Goal: Information Seeking & Learning: Compare options

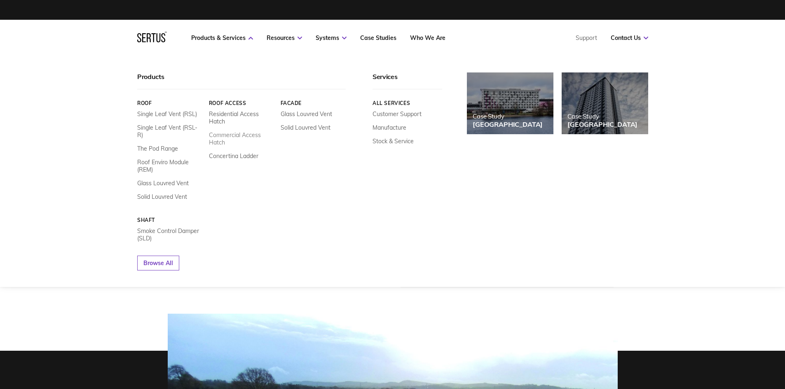
click at [227, 134] on link "Commercial Access Hatch" at bounding box center [240, 138] width 65 height 15
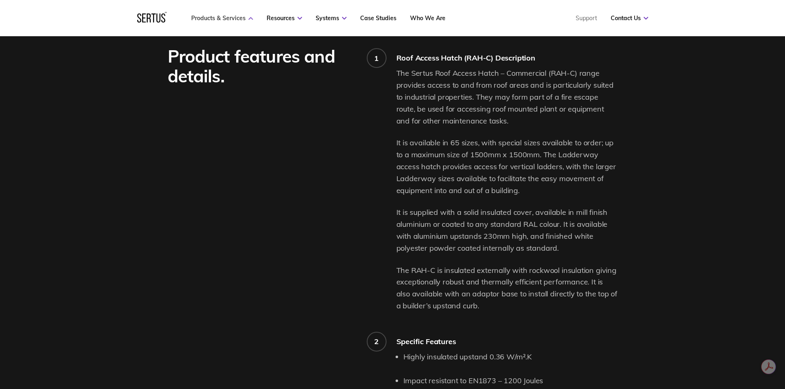
scroll to position [535, 0]
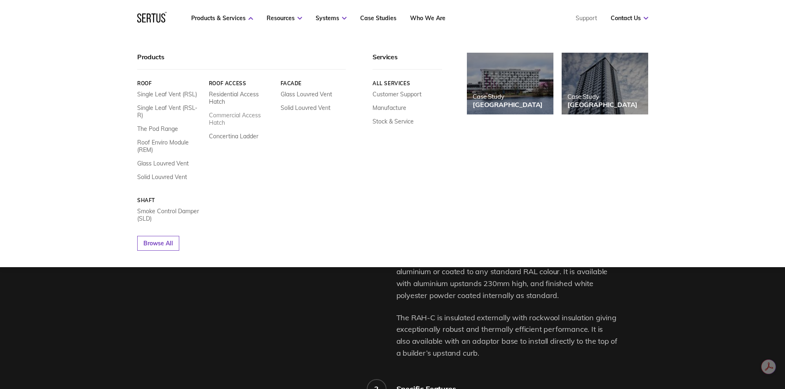
click at [232, 119] on link "Commercial Access Hatch" at bounding box center [240, 119] width 65 height 15
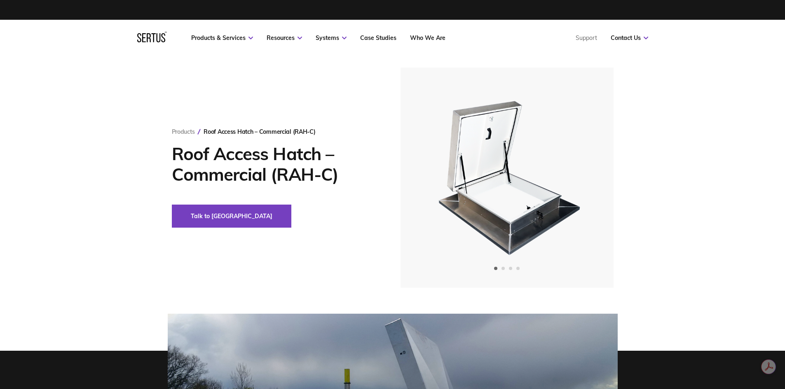
click at [116, 296] on div "Products Roof Access Hatch – Commercial (RAH-C) Roof Access Hatch – Commercial …" at bounding box center [392, 335] width 785 height 559
click at [585, 173] on div "Next slide" at bounding box center [584, 178] width 20 height 20
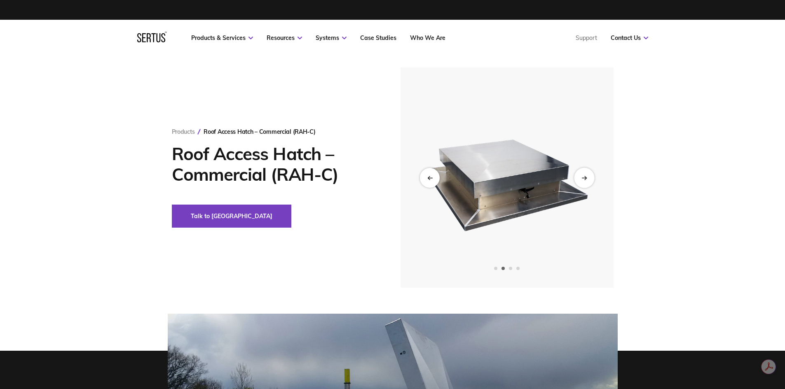
click at [585, 173] on div "Next slide" at bounding box center [584, 178] width 20 height 20
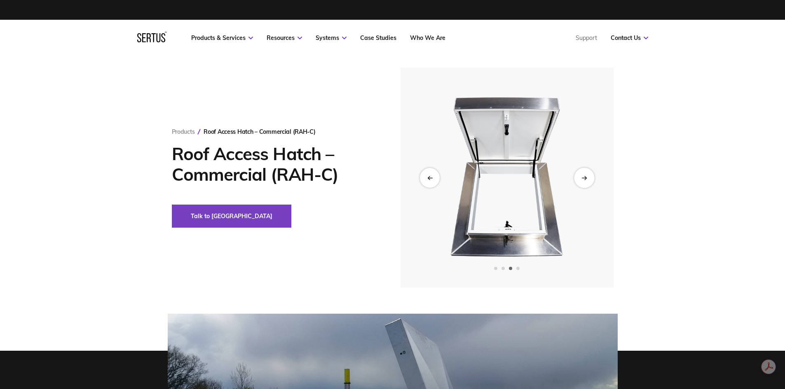
click at [585, 173] on div "Next slide" at bounding box center [584, 178] width 20 height 20
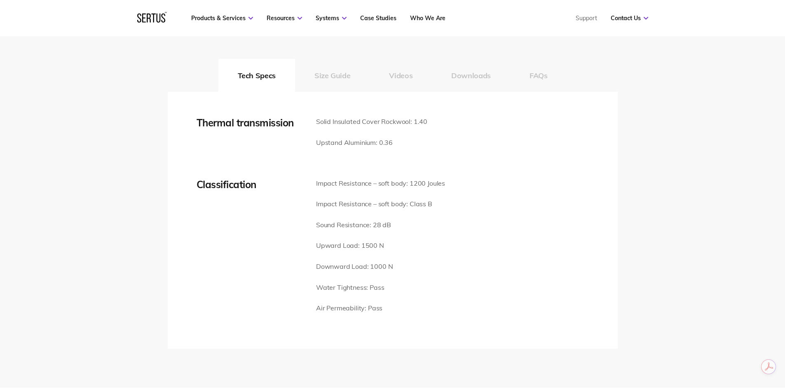
scroll to position [1112, 0]
click at [334, 76] on button "Size Guide" at bounding box center [332, 76] width 75 height 33
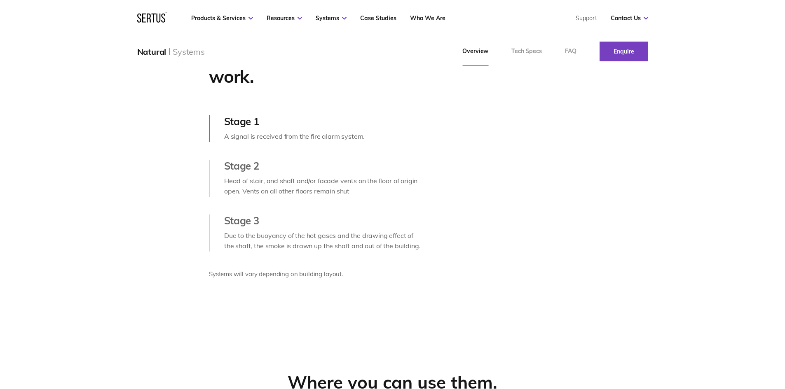
scroll to position [453, 0]
